Goal: Information Seeking & Learning: Learn about a topic

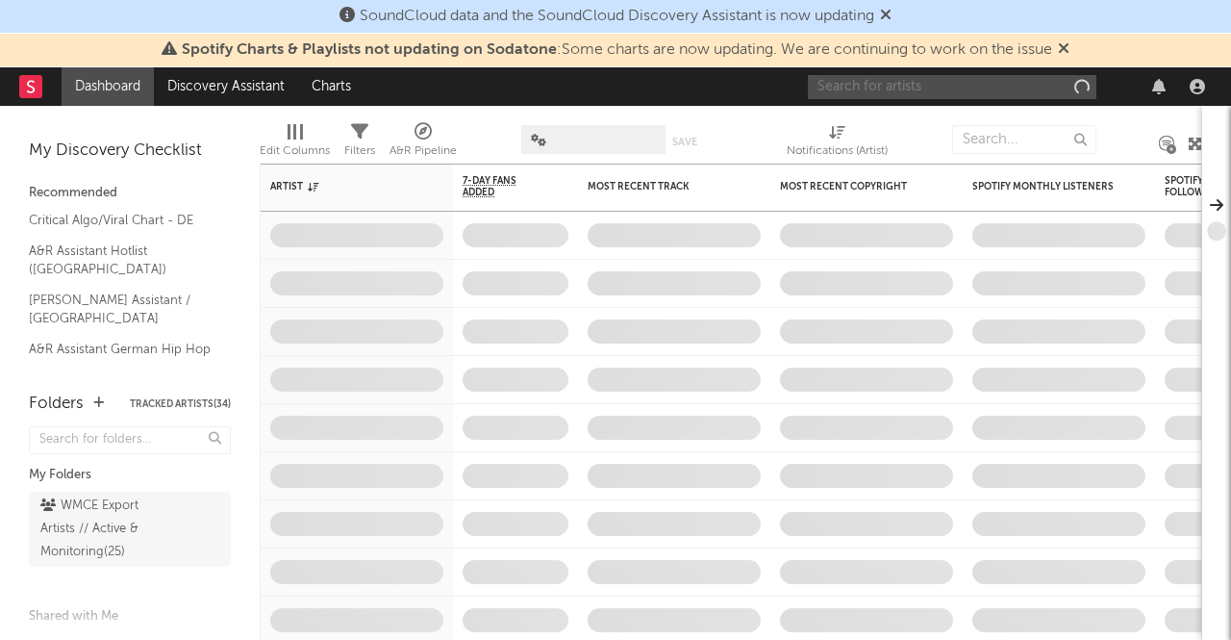
click at [904, 76] on input "text" at bounding box center [952, 87] width 289 height 24
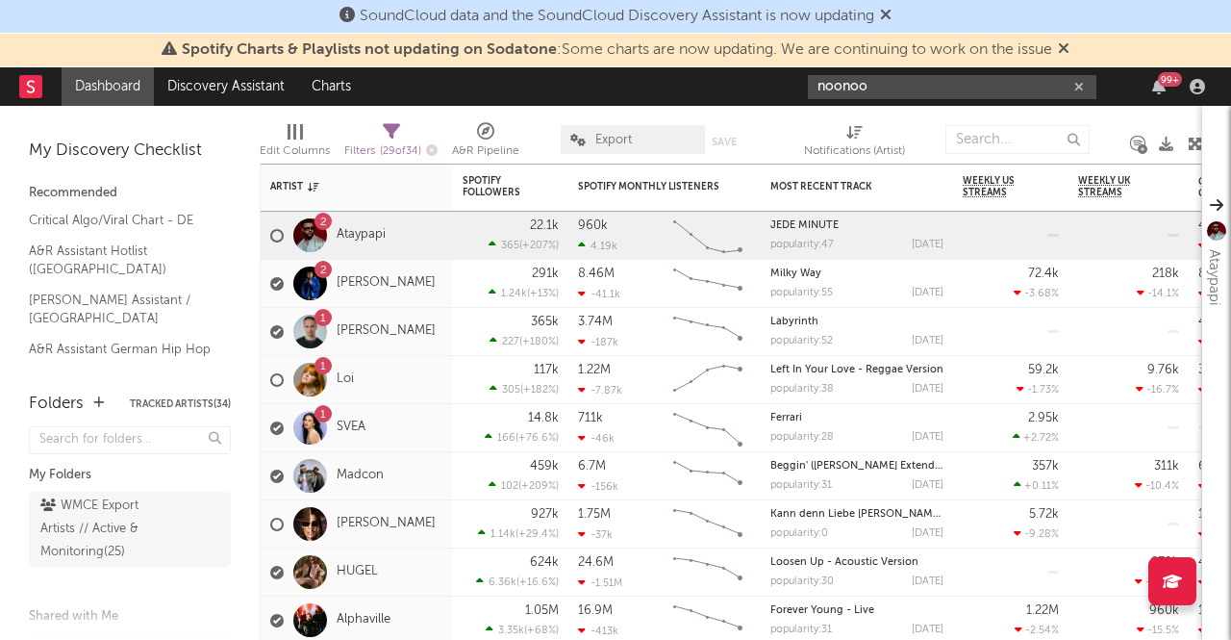
click at [903, 78] on input "noonoo" at bounding box center [952, 87] width 289 height 24
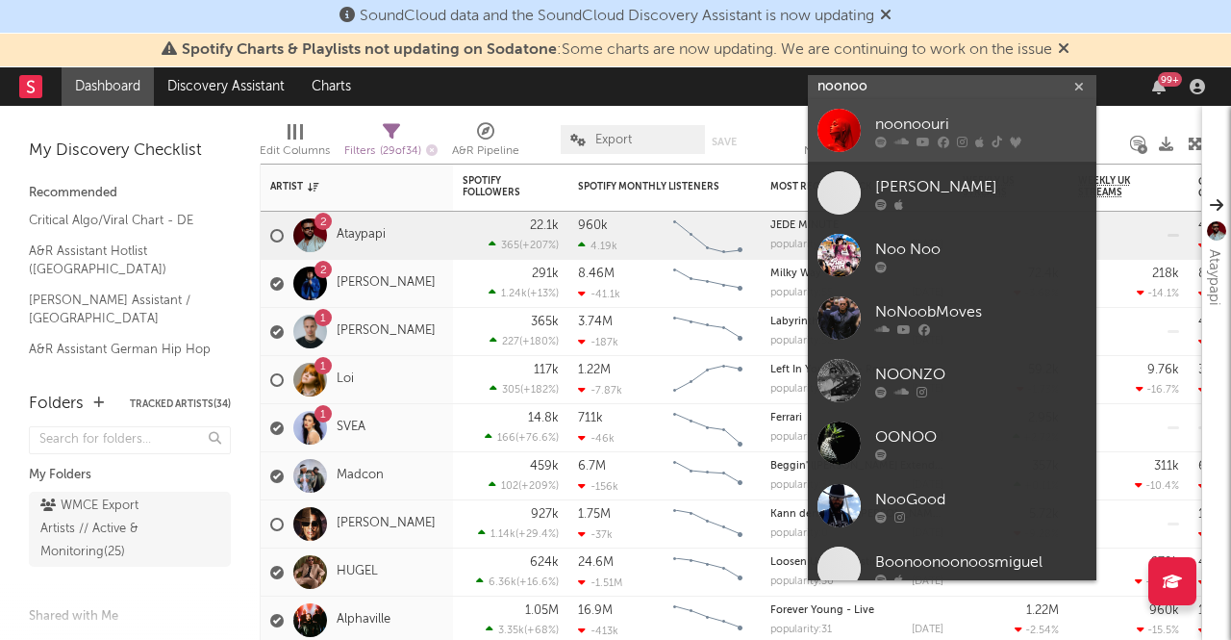
type input "noonoo"
click at [913, 126] on div "noonoouri" at bounding box center [981, 124] width 212 height 23
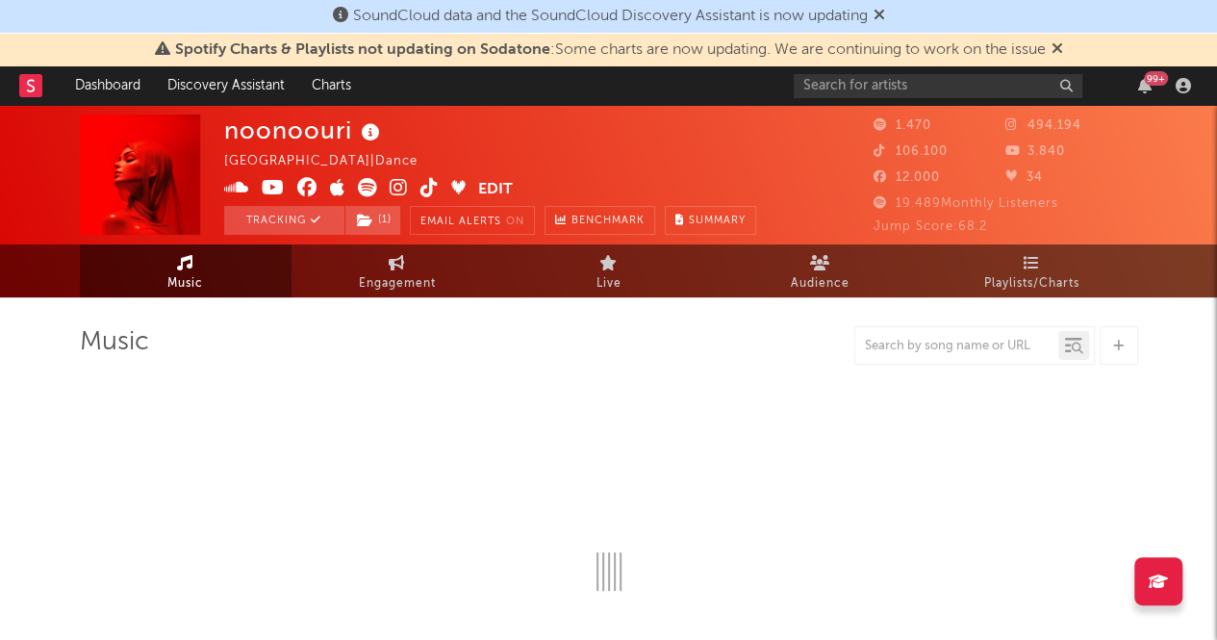
select select "6m"
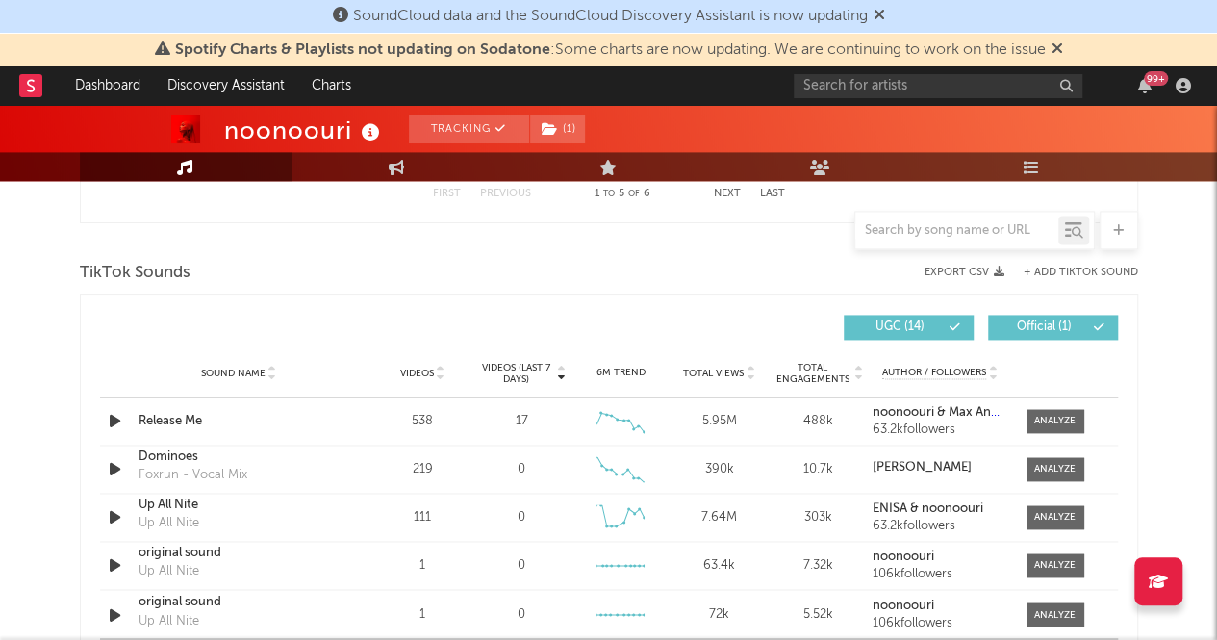
scroll to position [1251, 0]
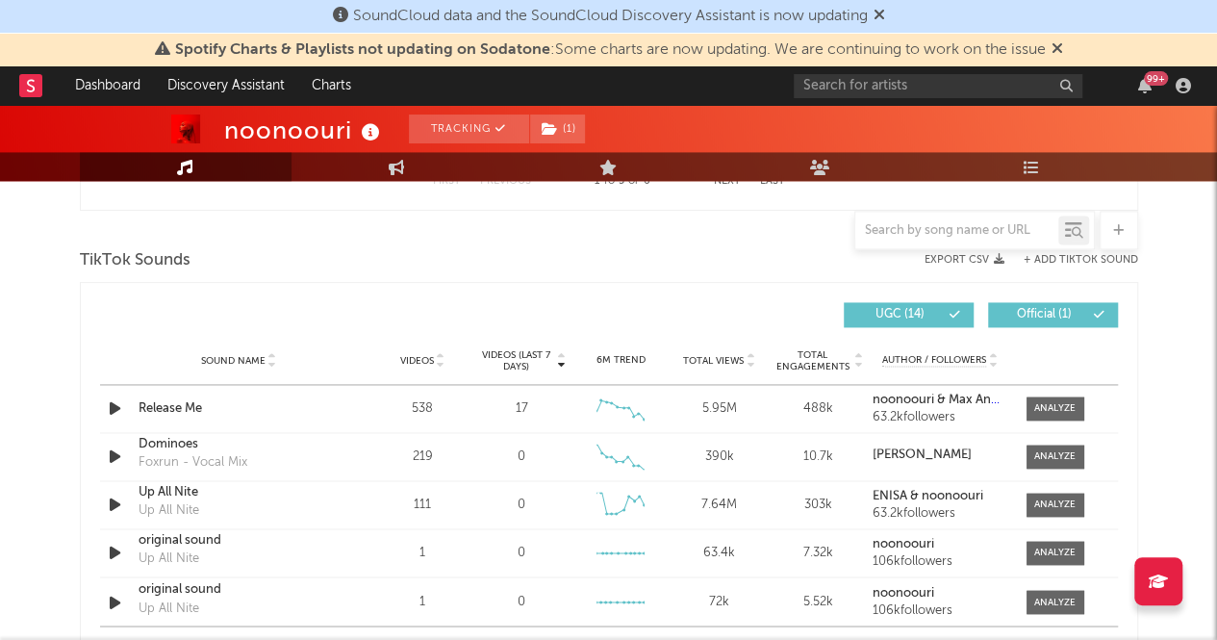
click at [516, 359] on span "Videos (last 7 days)" at bounding box center [515, 360] width 78 height 23
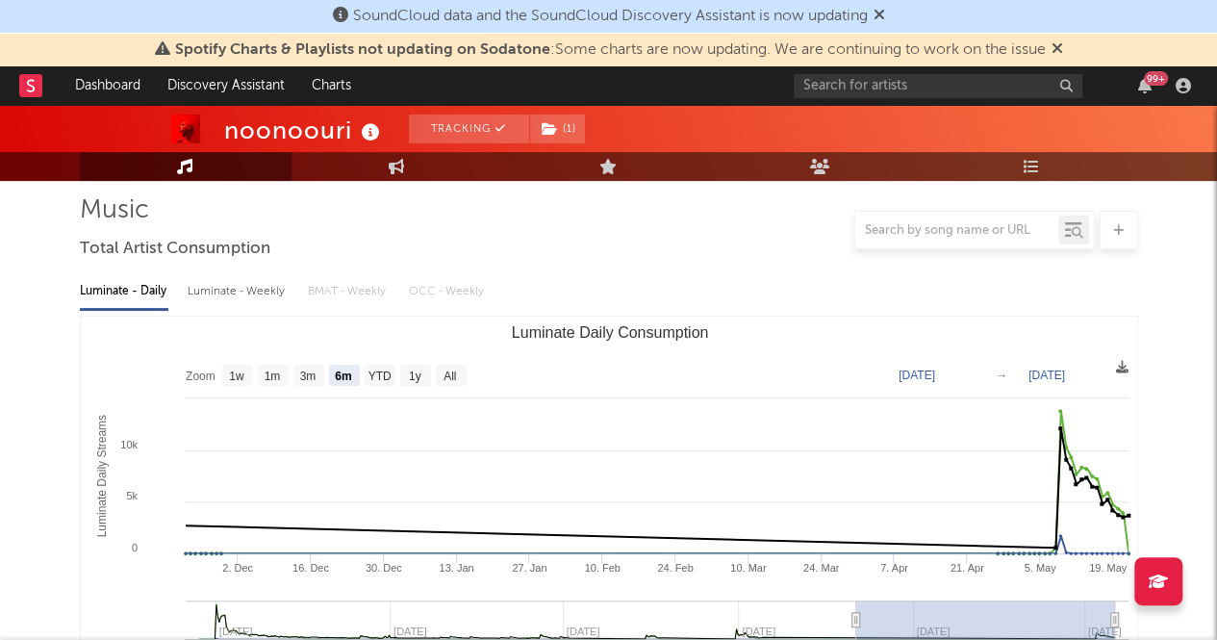
scroll to position [0, 0]
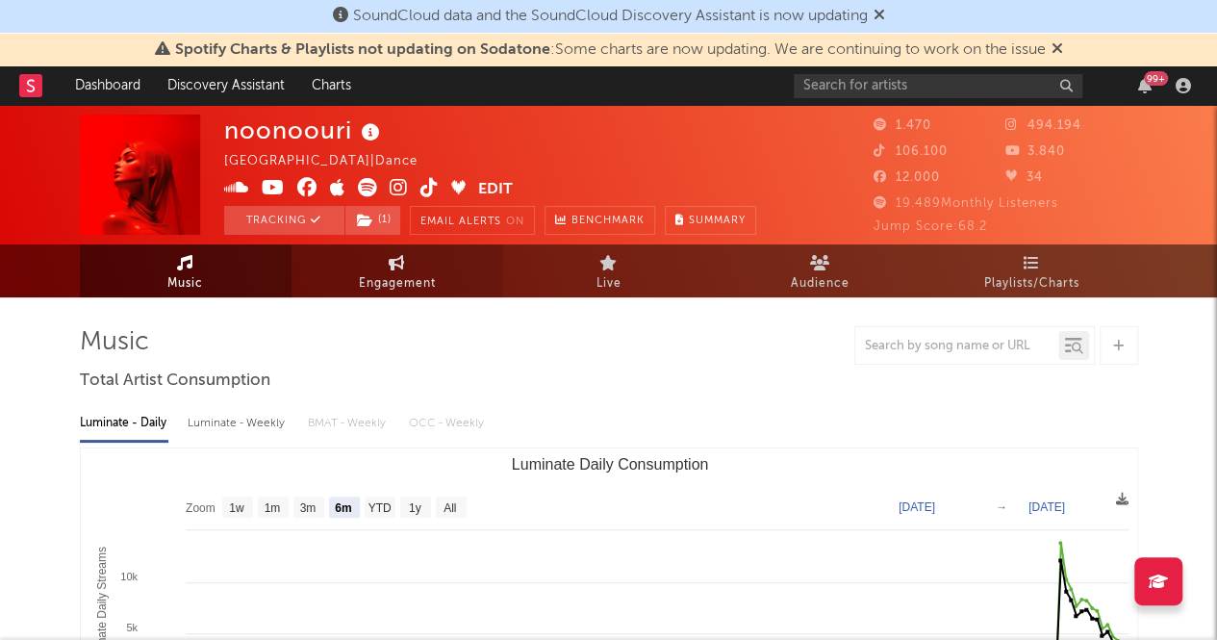
click at [406, 284] on span "Engagement" at bounding box center [397, 283] width 77 height 23
select select "1w"
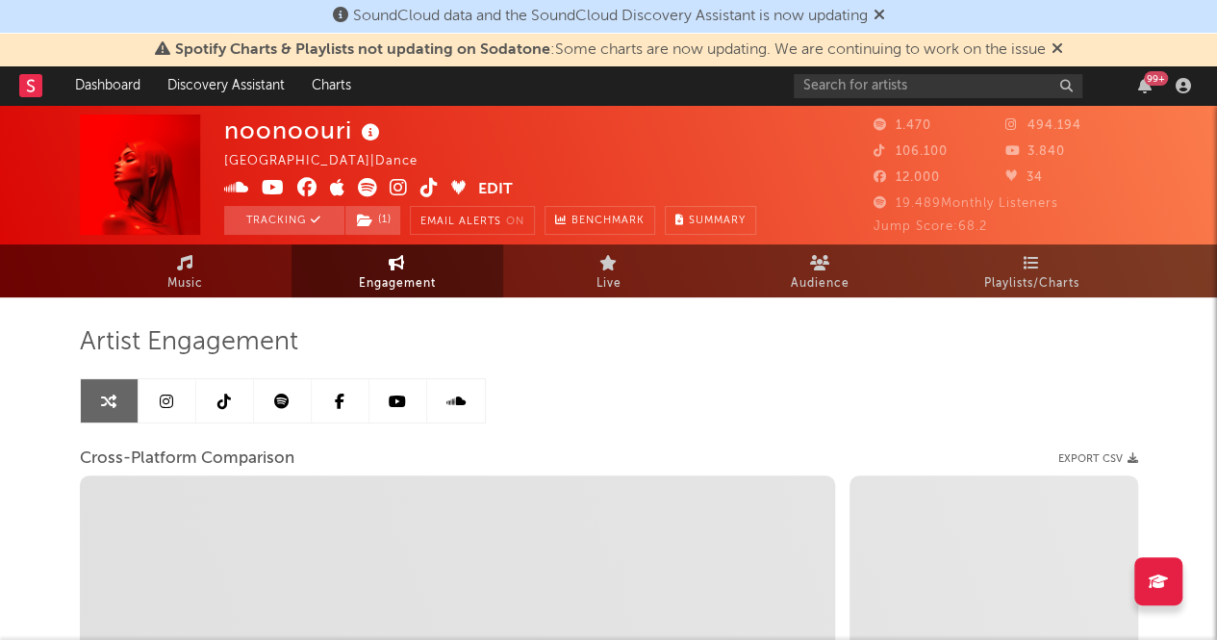
select select "1m"
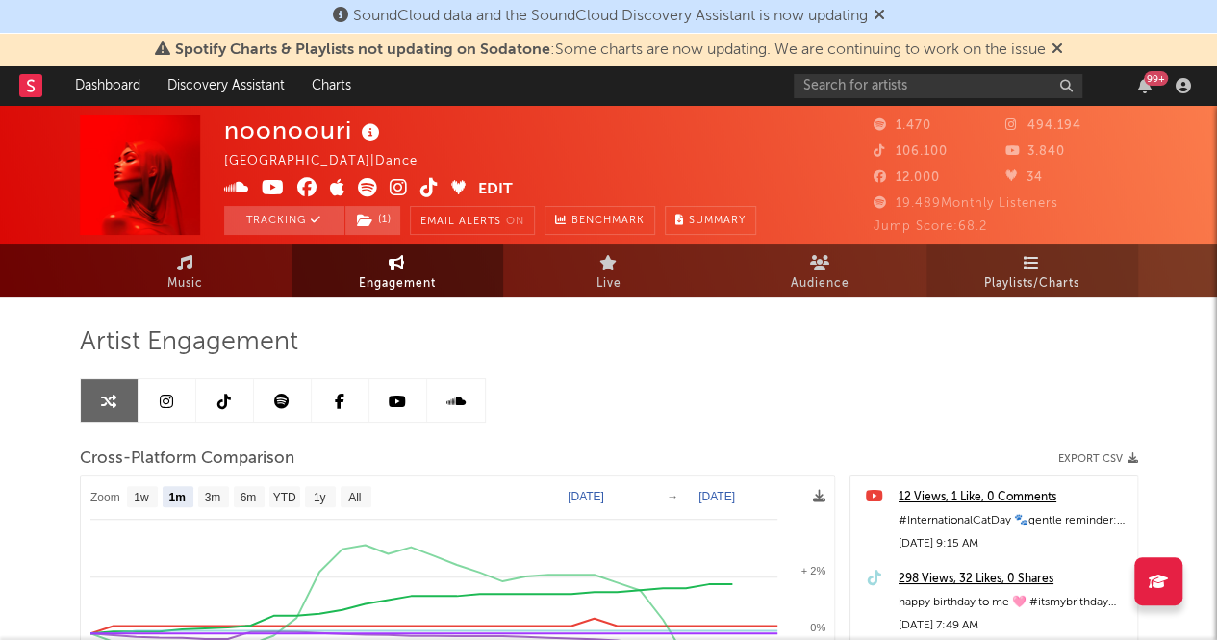
click at [1020, 276] on span "Playlists/Charts" at bounding box center [1031, 283] width 95 height 23
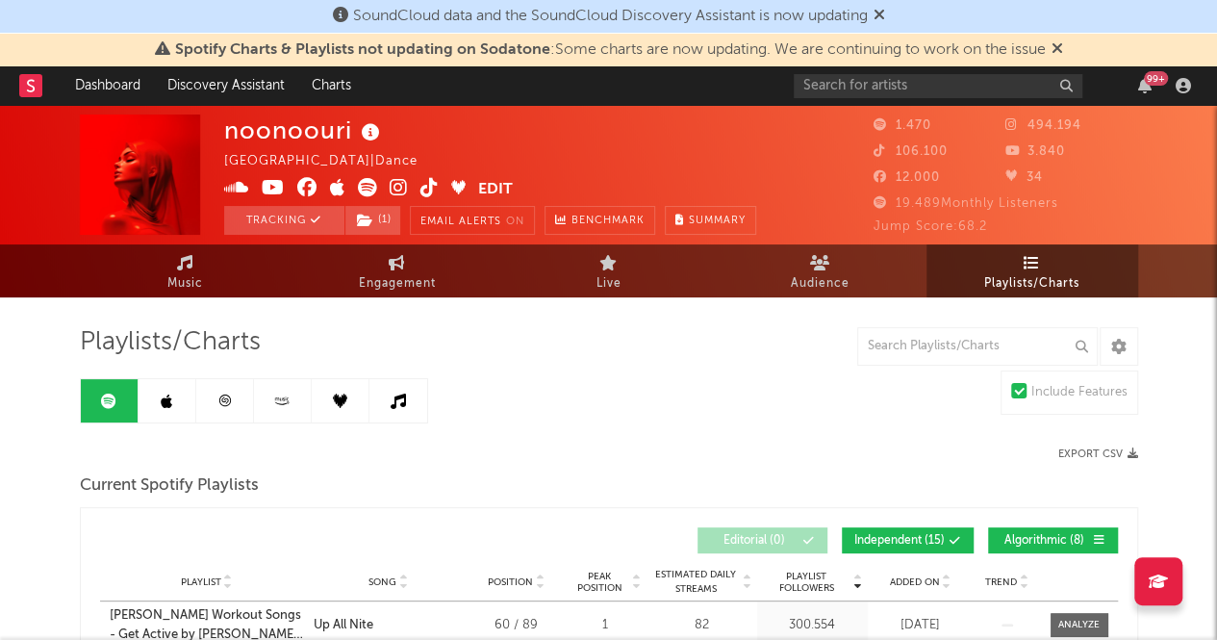
click at [234, 411] on link at bounding box center [225, 400] width 58 height 43
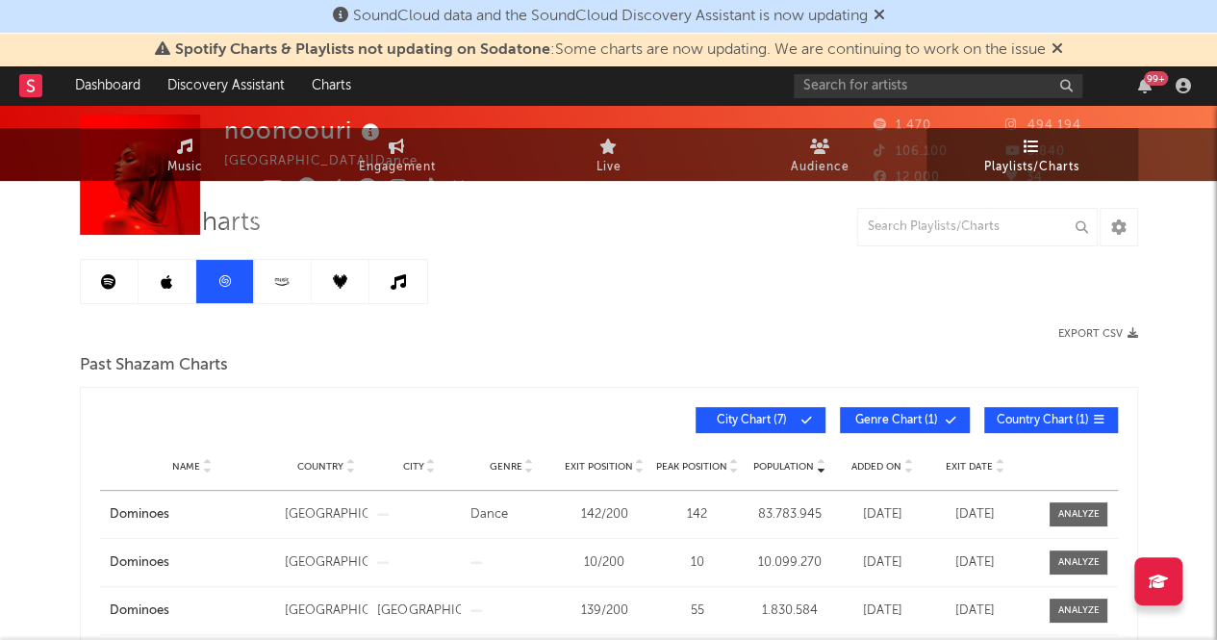
scroll to position [289, 0]
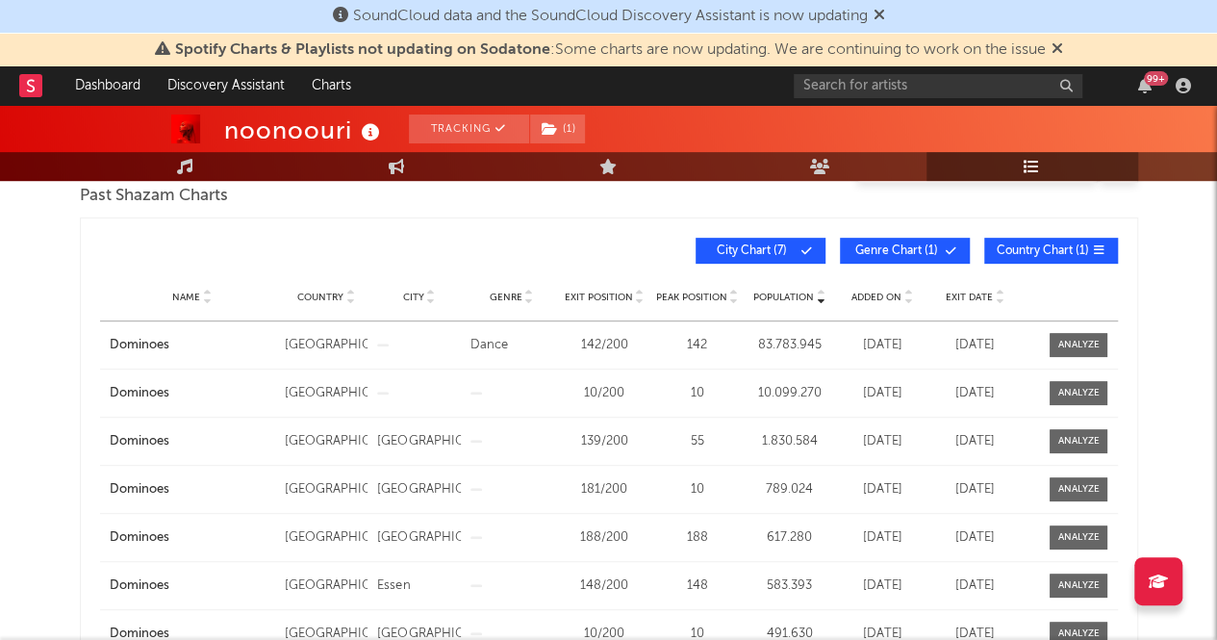
click at [748, 245] on span "City Chart ( 7 )" at bounding box center [752, 251] width 89 height 12
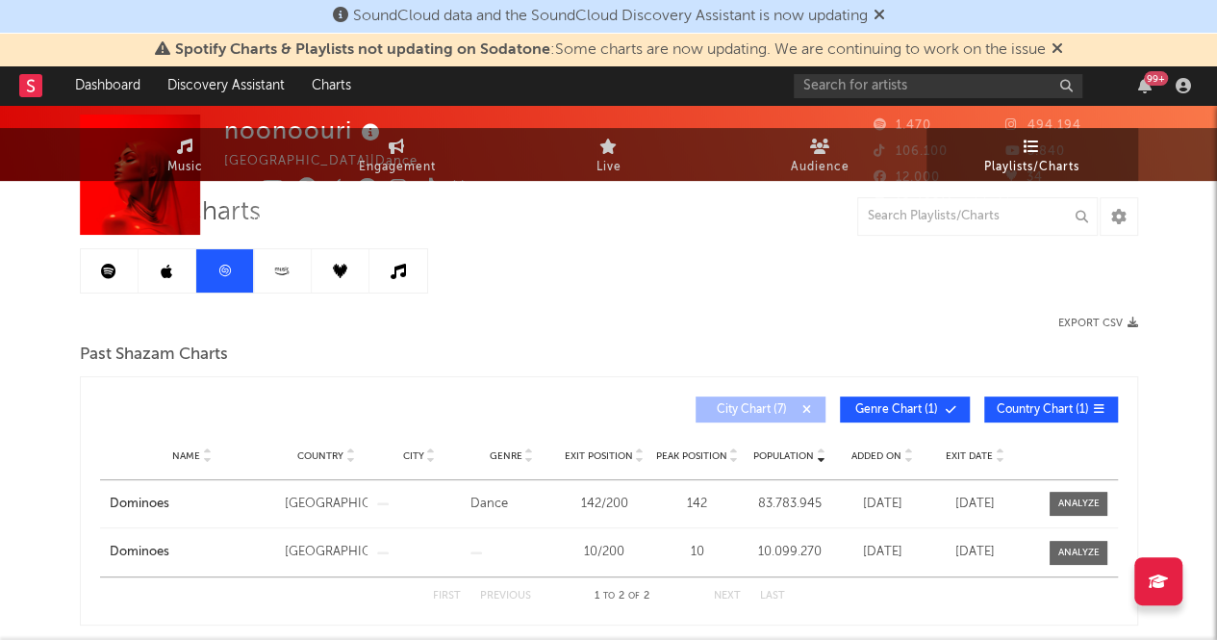
scroll to position [0, 0]
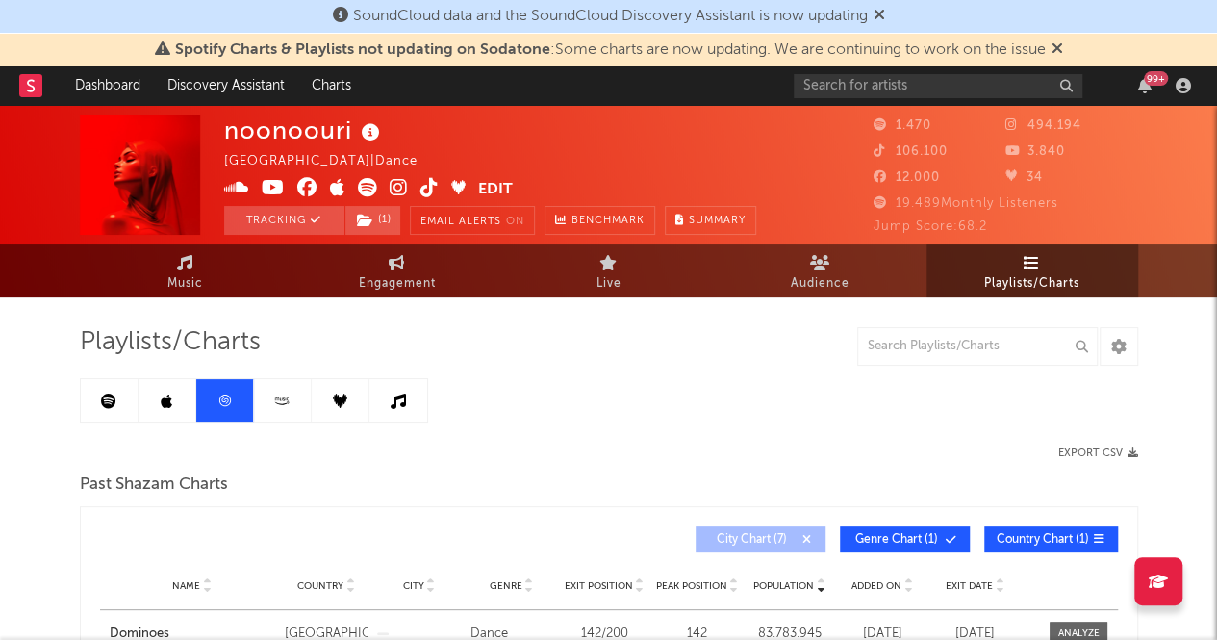
click at [110, 398] on icon at bounding box center [108, 400] width 15 height 15
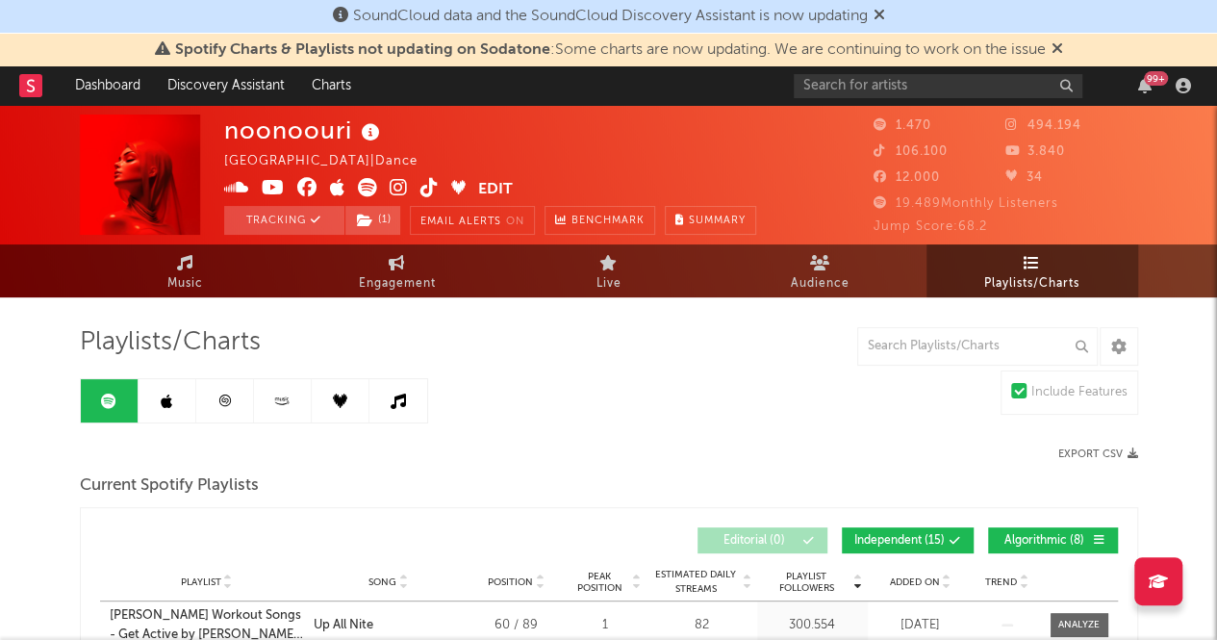
click at [279, 409] on link at bounding box center [283, 400] width 58 height 43
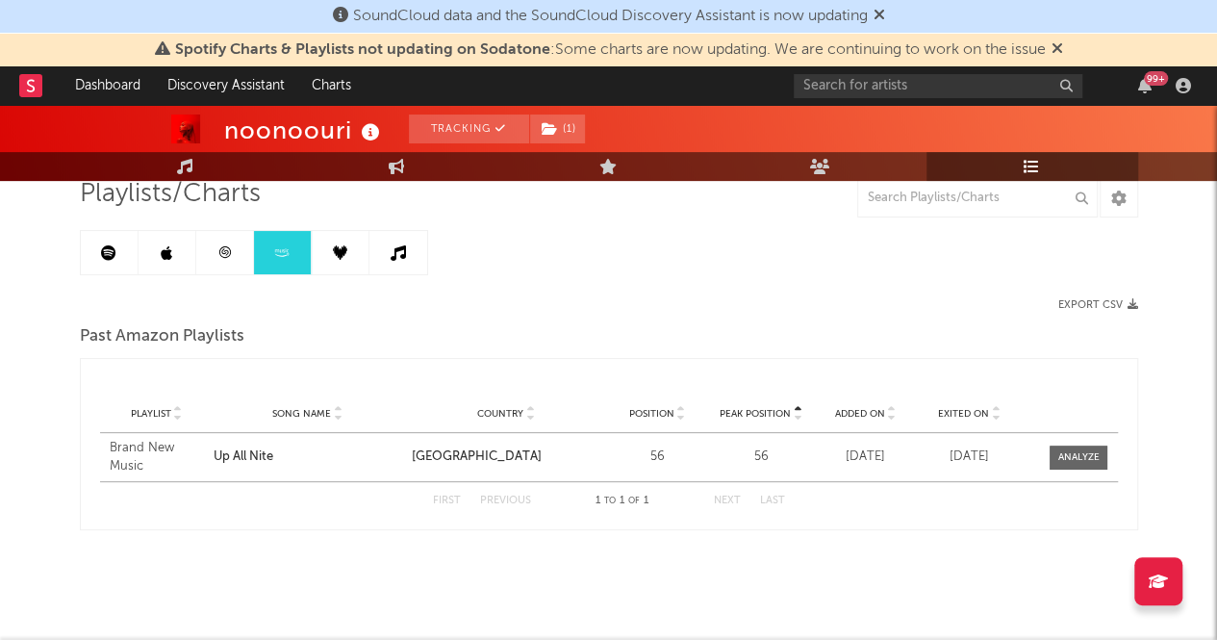
scroll to position [151, 0]
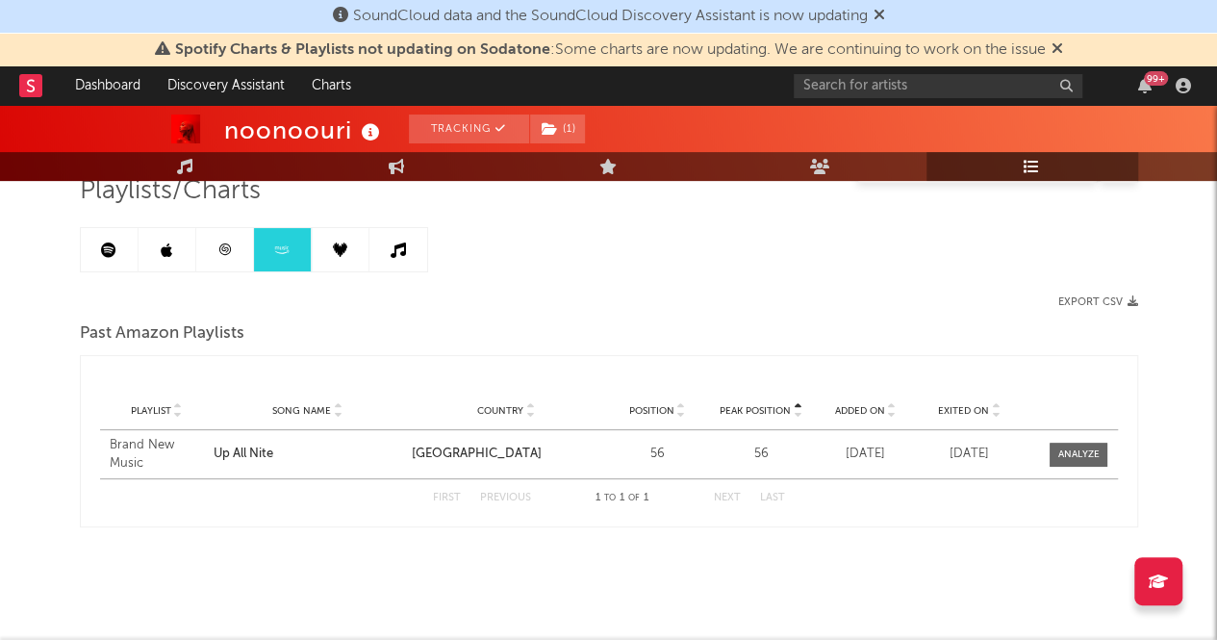
click at [112, 255] on icon at bounding box center [108, 249] width 15 height 15
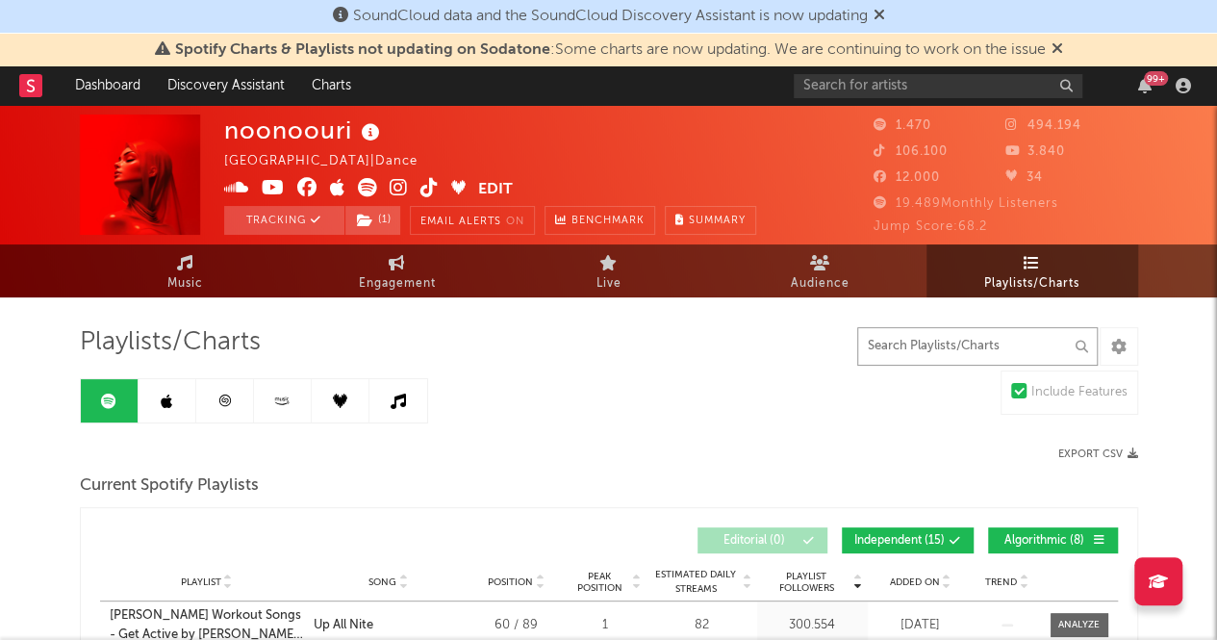
click at [964, 330] on input "text" at bounding box center [977, 346] width 241 height 38
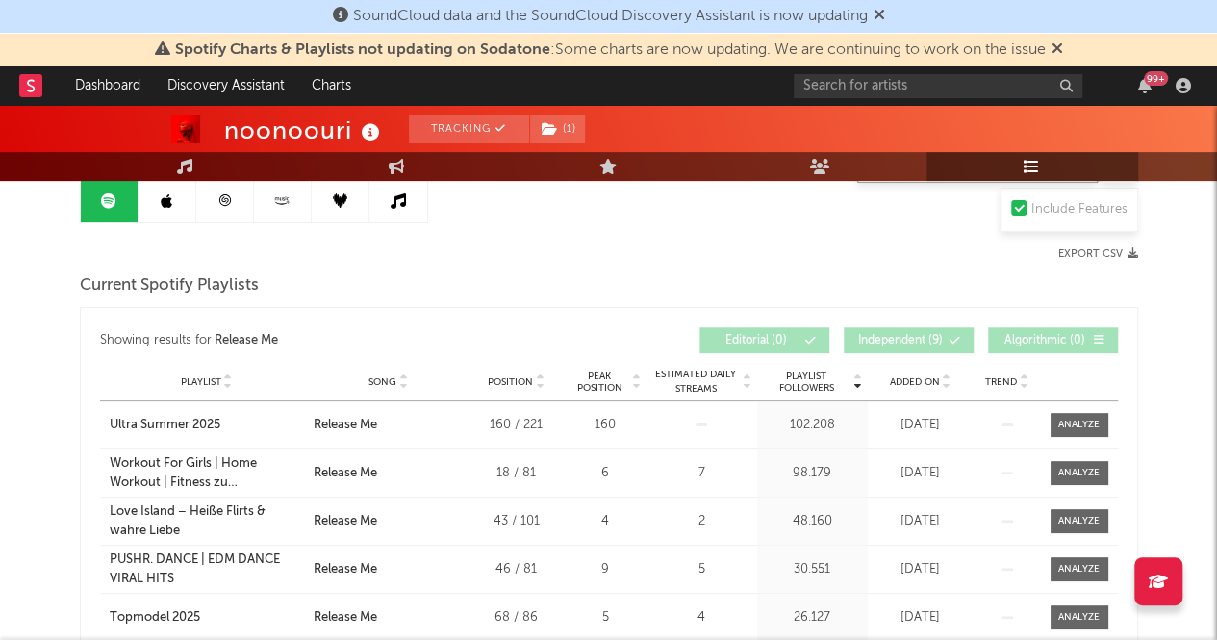
scroll to position [289, 0]
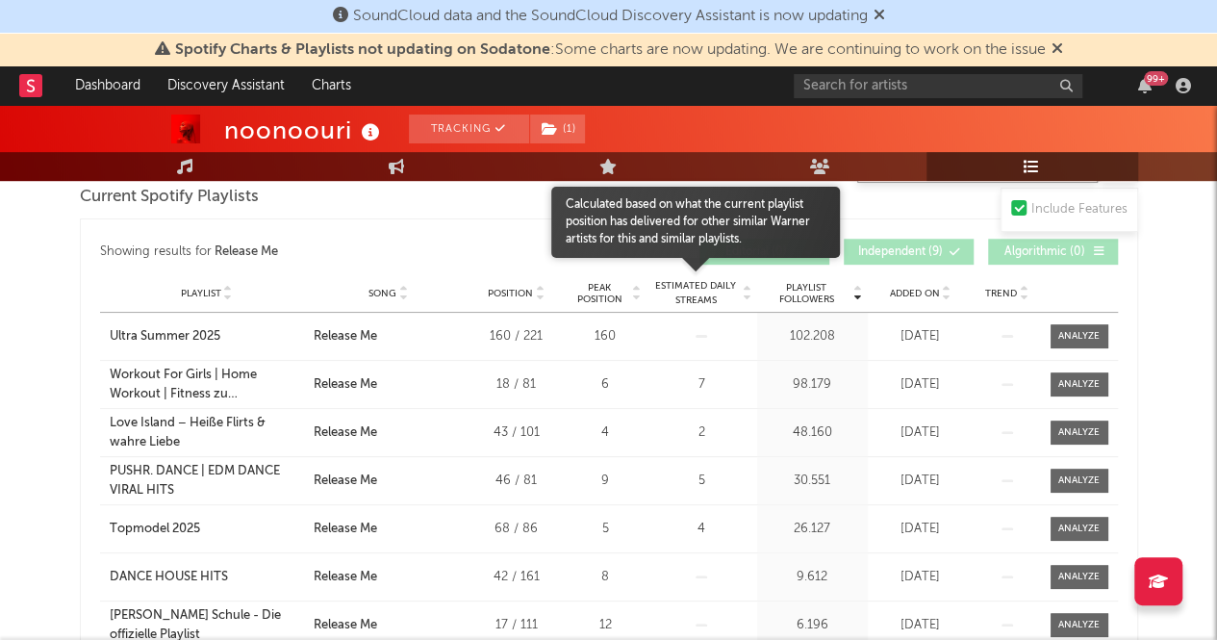
type input "Release Me"
click at [711, 285] on span "Estimated Daily Streams" at bounding box center [695, 293] width 89 height 29
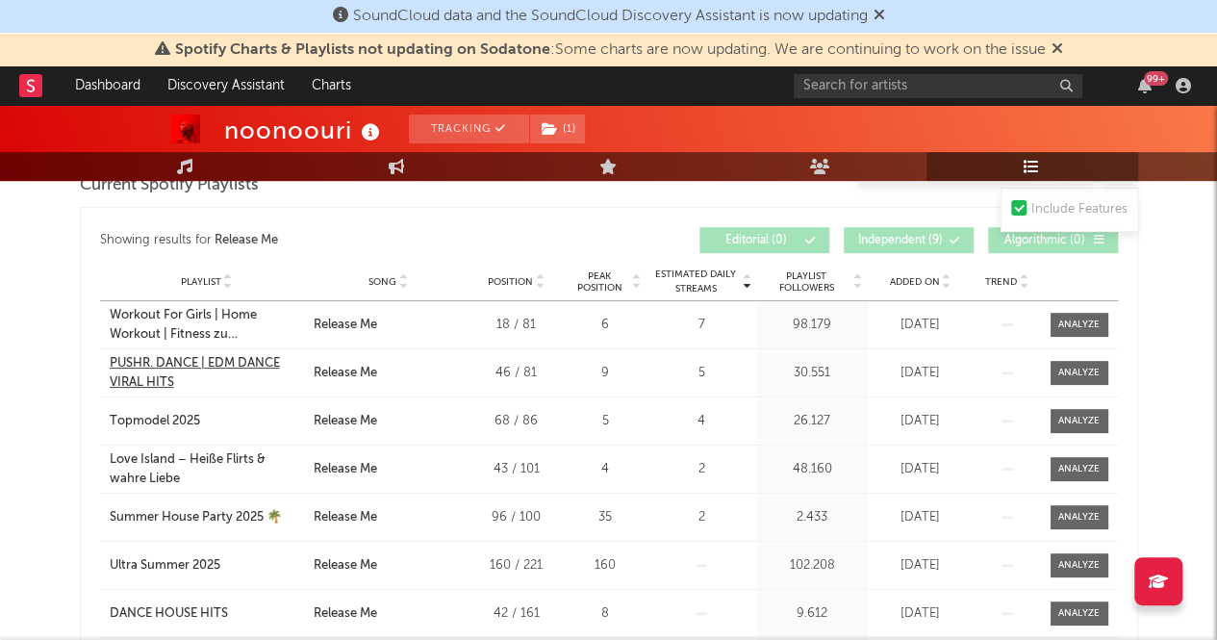
scroll to position [96, 0]
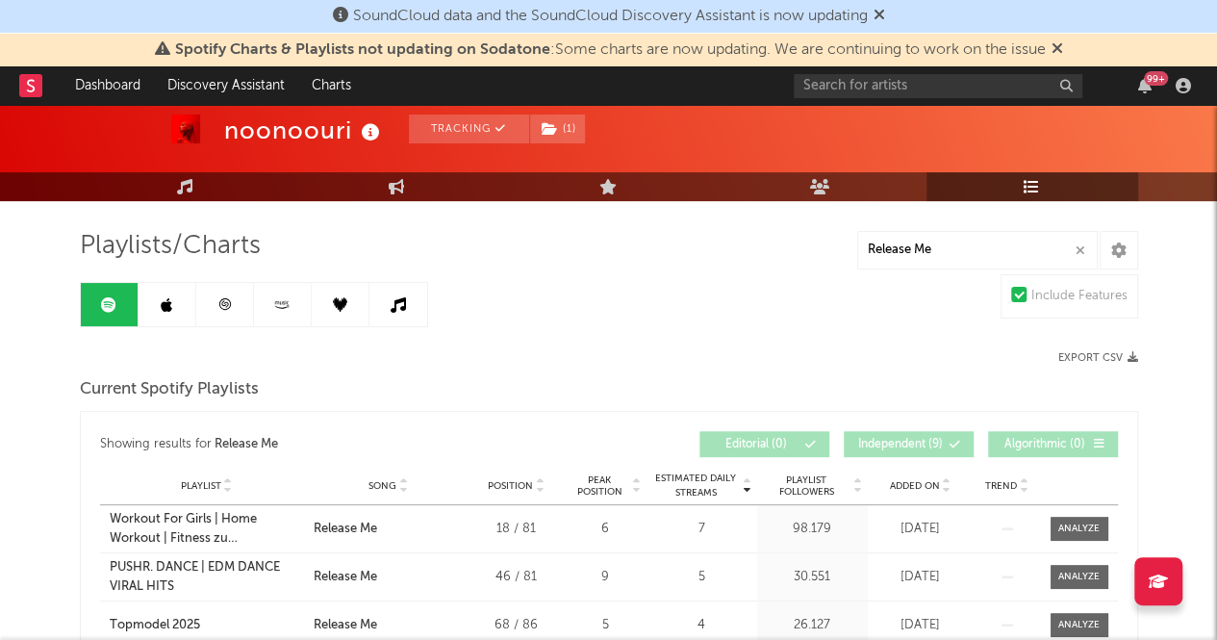
click at [1148, 82] on div "99 +" at bounding box center [1156, 78] width 24 height 14
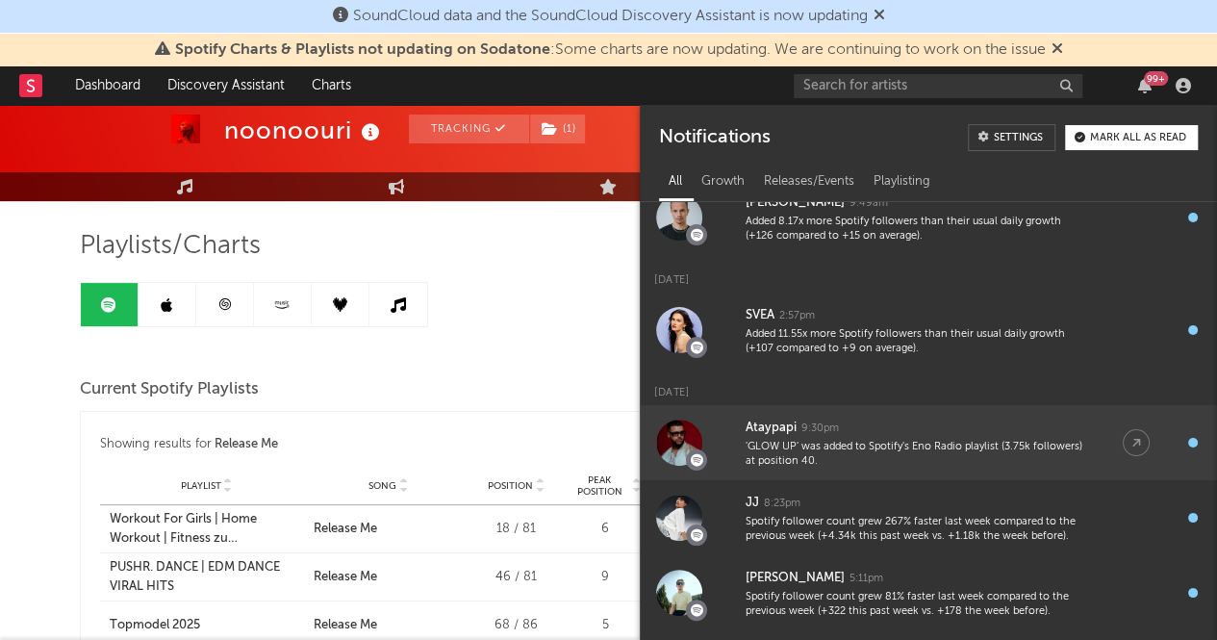
scroll to position [0, 0]
